Goal: Transaction & Acquisition: Purchase product/service

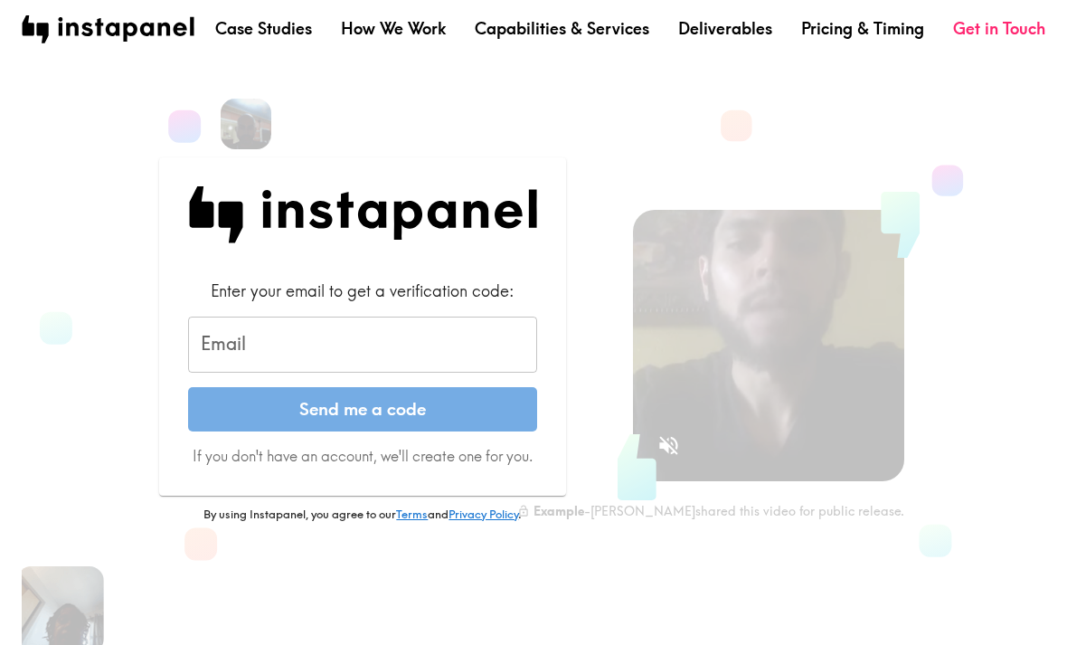
click at [375, 351] on input "Email" at bounding box center [362, 344] width 349 height 56
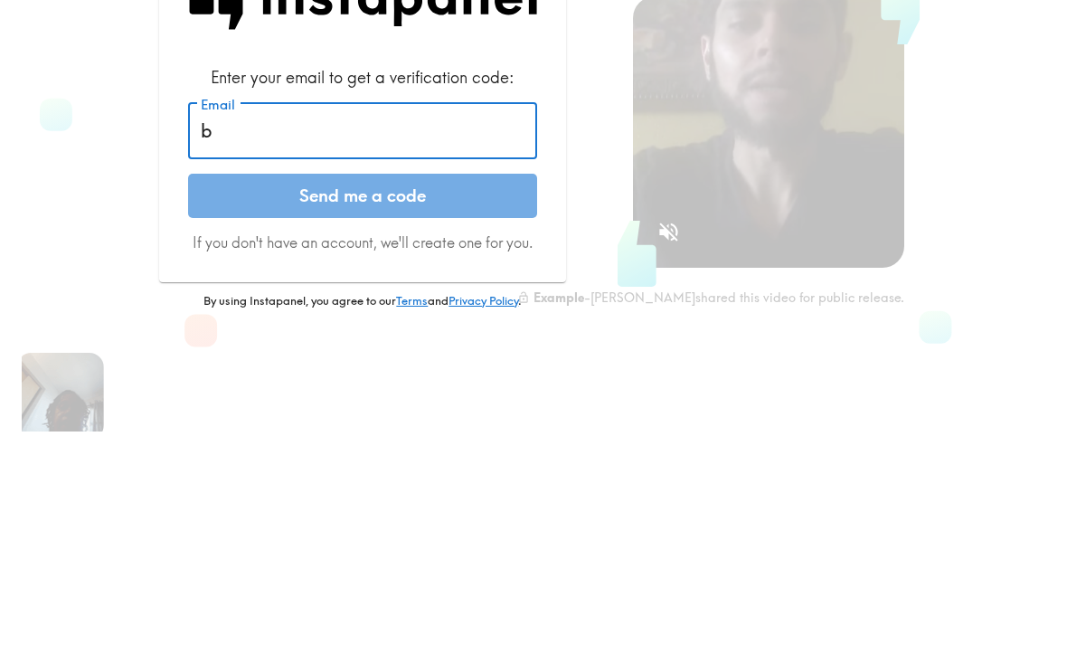
type input "bu"
type input "[EMAIL_ADDRESS][DOMAIN_NAME]"
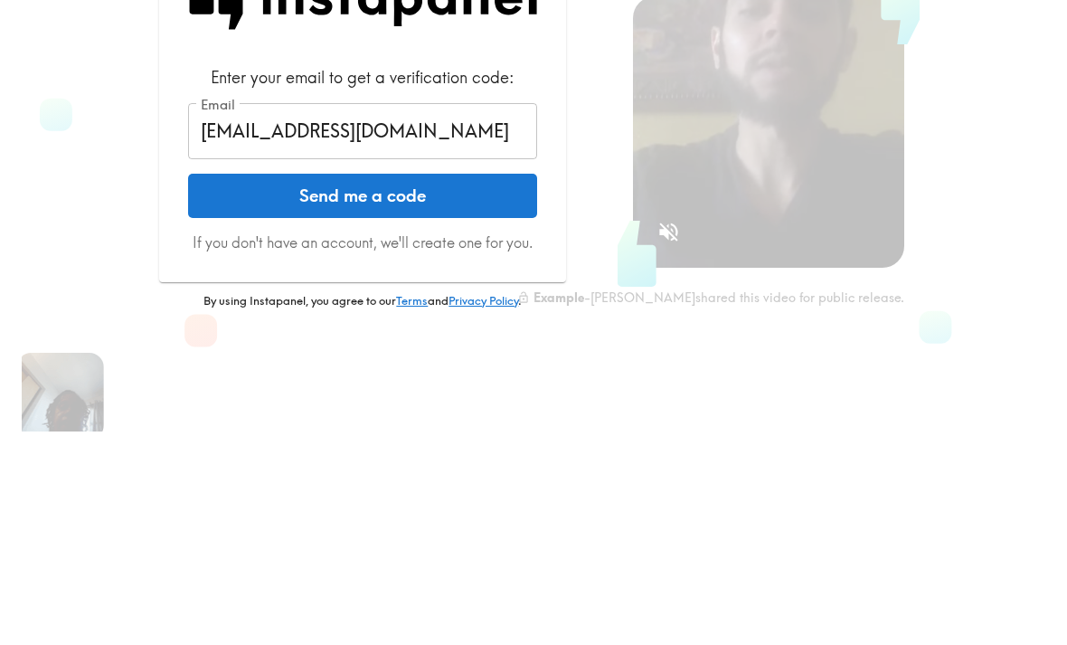
scroll to position [205, 0]
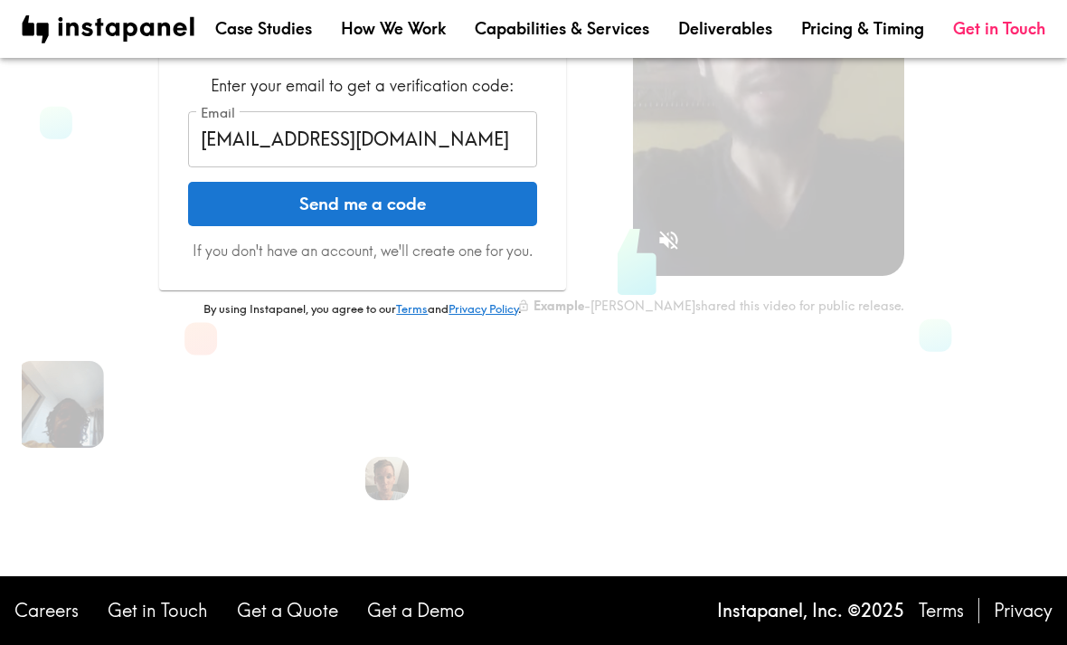
click at [409, 204] on button "Send me a code" at bounding box center [362, 204] width 349 height 45
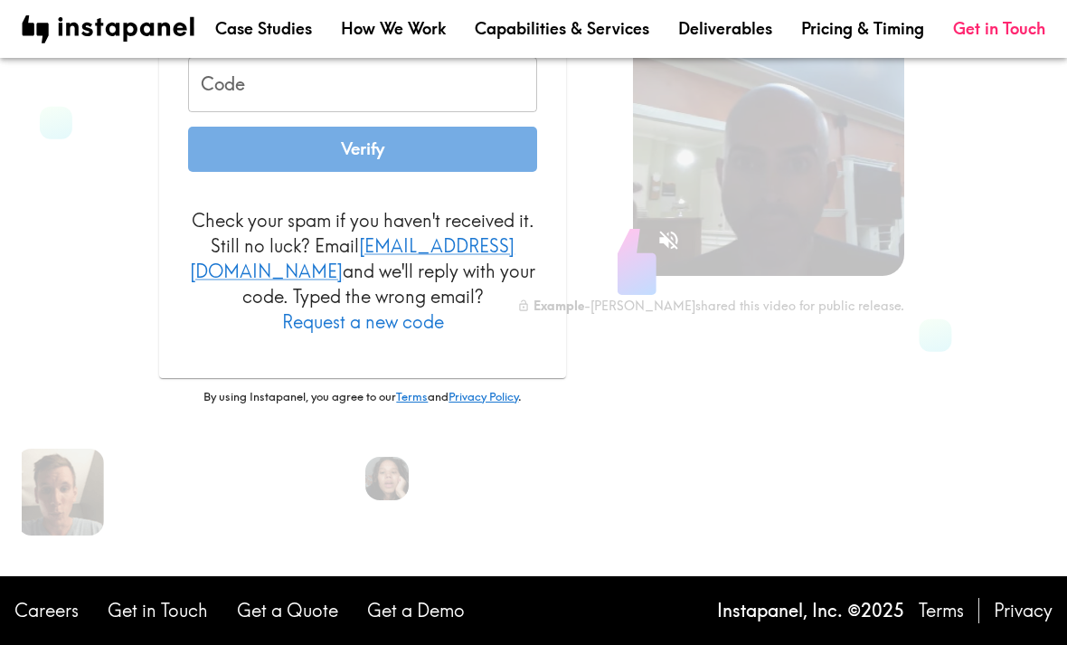
click at [402, 104] on input "Code" at bounding box center [362, 85] width 349 height 56
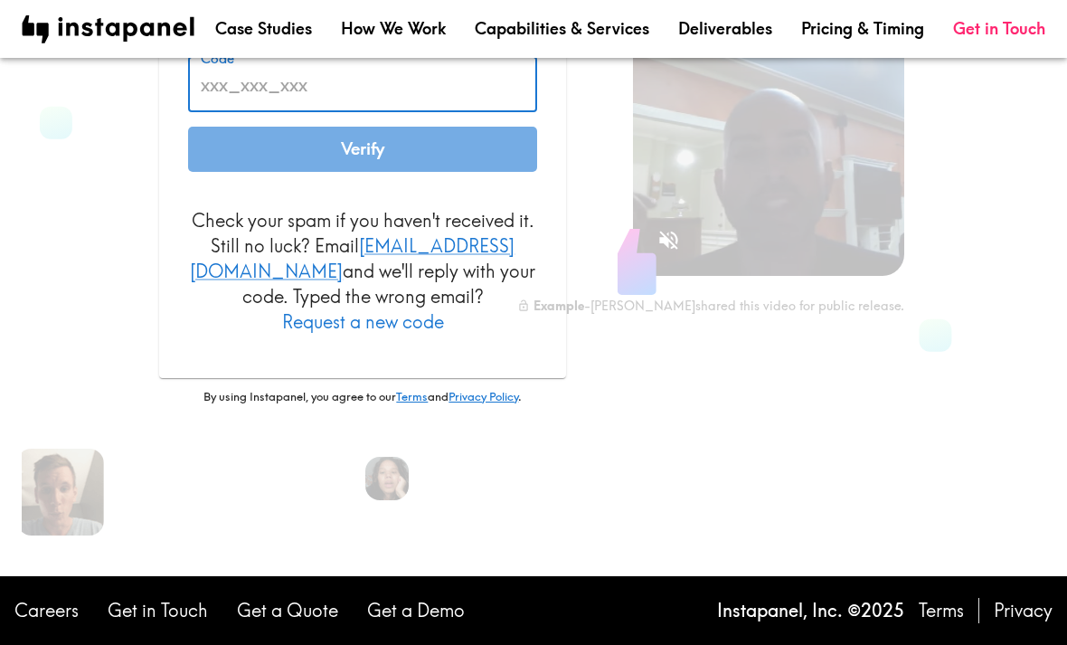
click at [366, 94] on input "Code" at bounding box center [362, 85] width 349 height 56
paste input "egT_a96_q5f"
type input "egT_a96_q5f"
click at [390, 165] on button "Verify" at bounding box center [362, 149] width 349 height 45
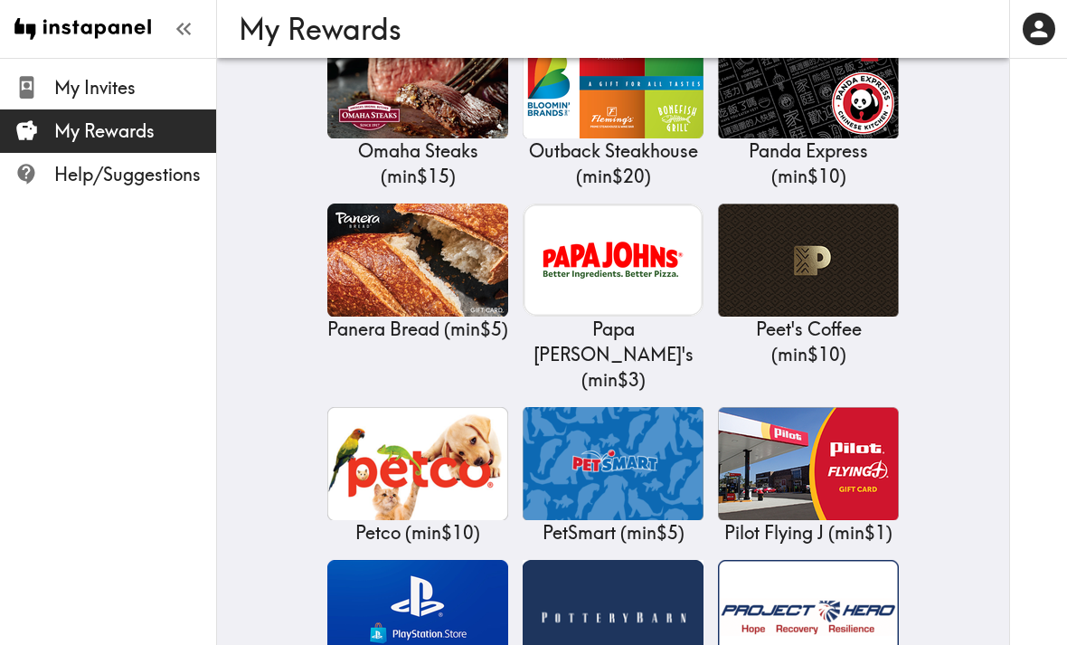
scroll to position [11090, 0]
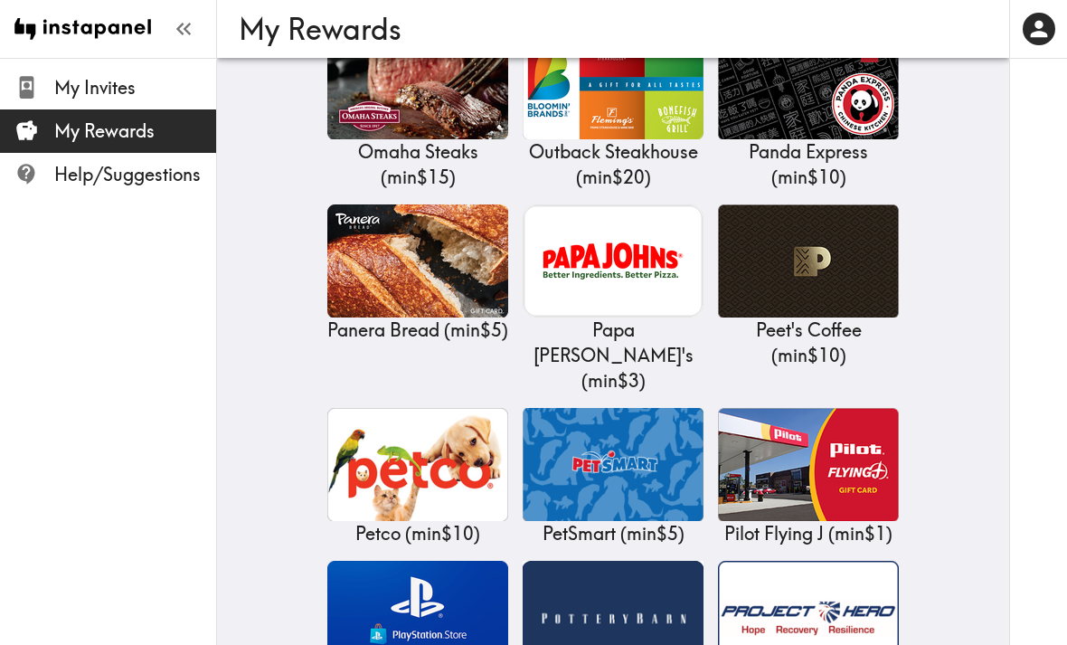
click at [436, 561] on img at bounding box center [417, 617] width 181 height 113
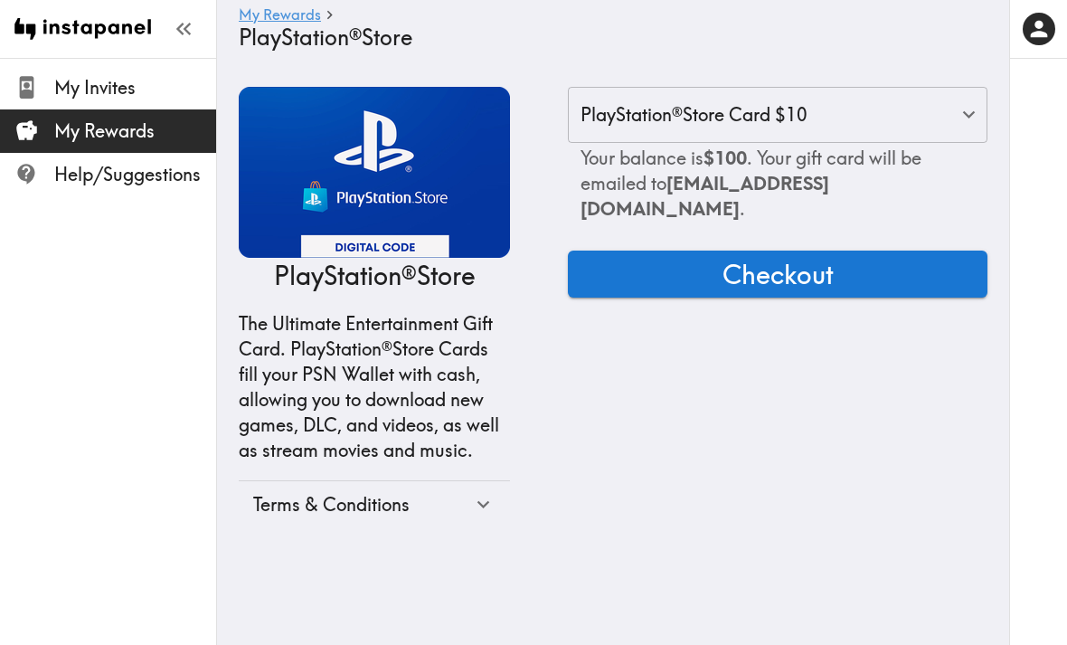
click at [971, 114] on body "Instapanel - My Rewards - PlayStation®Store My Invites My Rewards Help/Suggesti…" at bounding box center [533, 307] width 1067 height 499
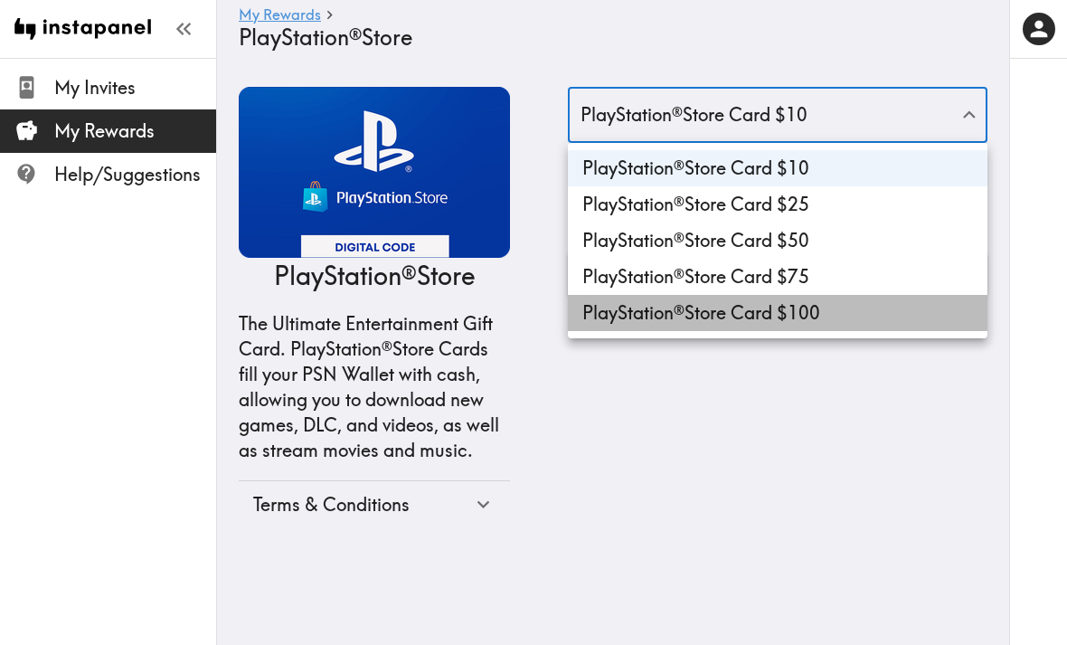
click at [819, 313] on li "PlayStation®Store Card $100" at bounding box center [778, 313] width 420 height 36
type input "100"
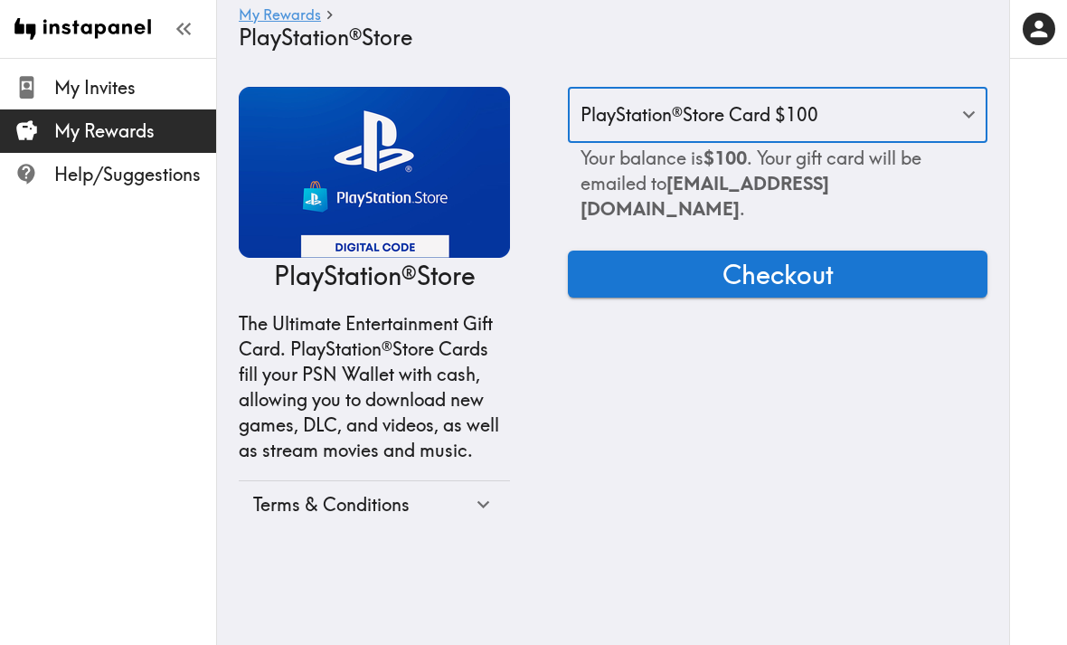
click at [819, 256] on span "Checkout" at bounding box center [778, 274] width 111 height 36
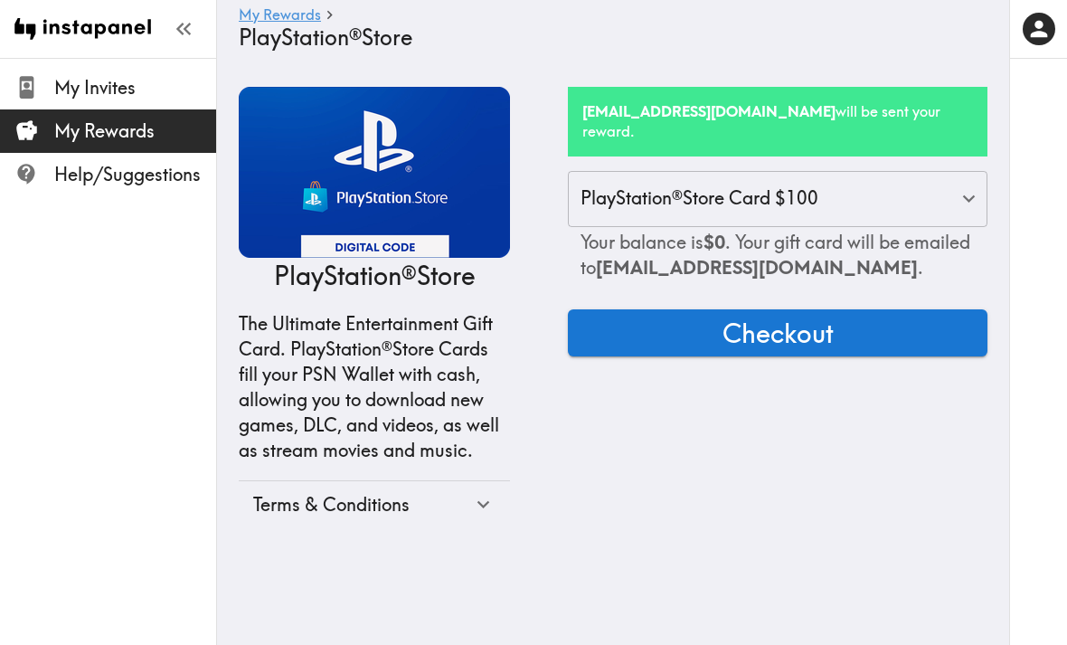
click at [827, 315] on span "Checkout" at bounding box center [778, 333] width 111 height 36
